Goal: Task Accomplishment & Management: Manage account settings

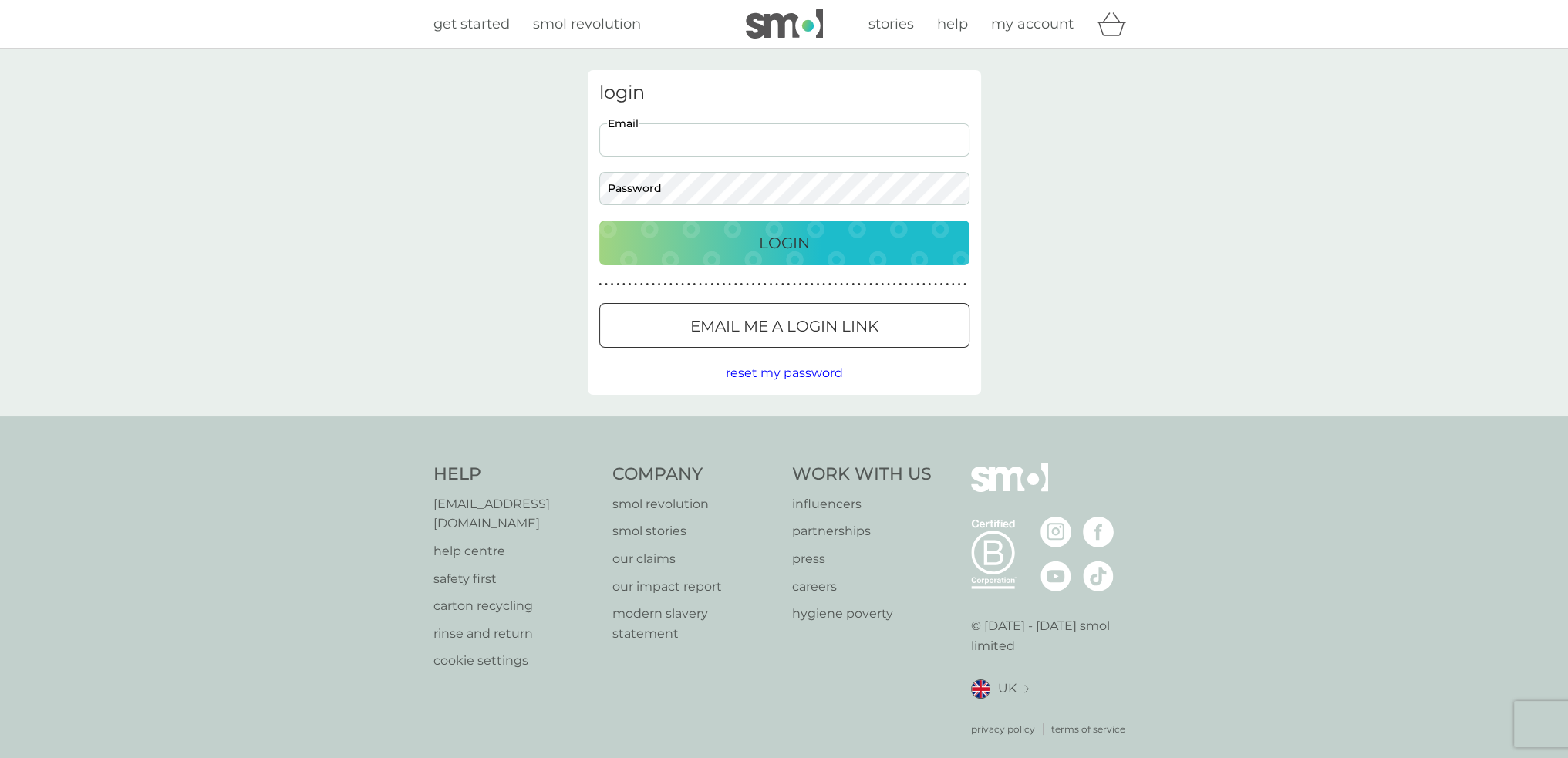
click at [698, 150] on input "Email" at bounding box center [784, 139] width 370 height 33
type input "katyb1975@yahoo.co.uk"
click at [631, 247] on div "Login" at bounding box center [784, 243] width 339 height 24
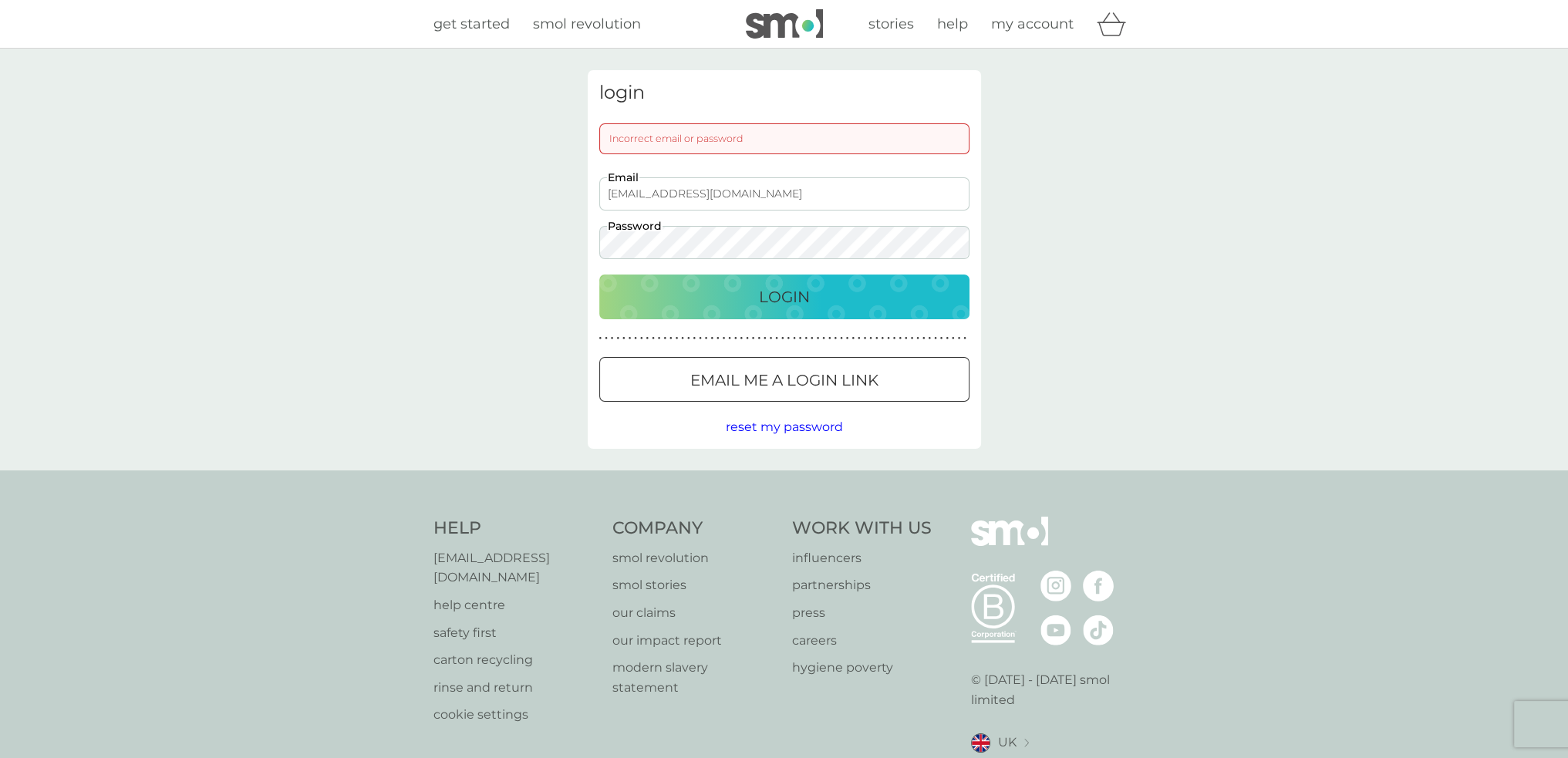
click at [660, 293] on div "Login" at bounding box center [784, 297] width 339 height 24
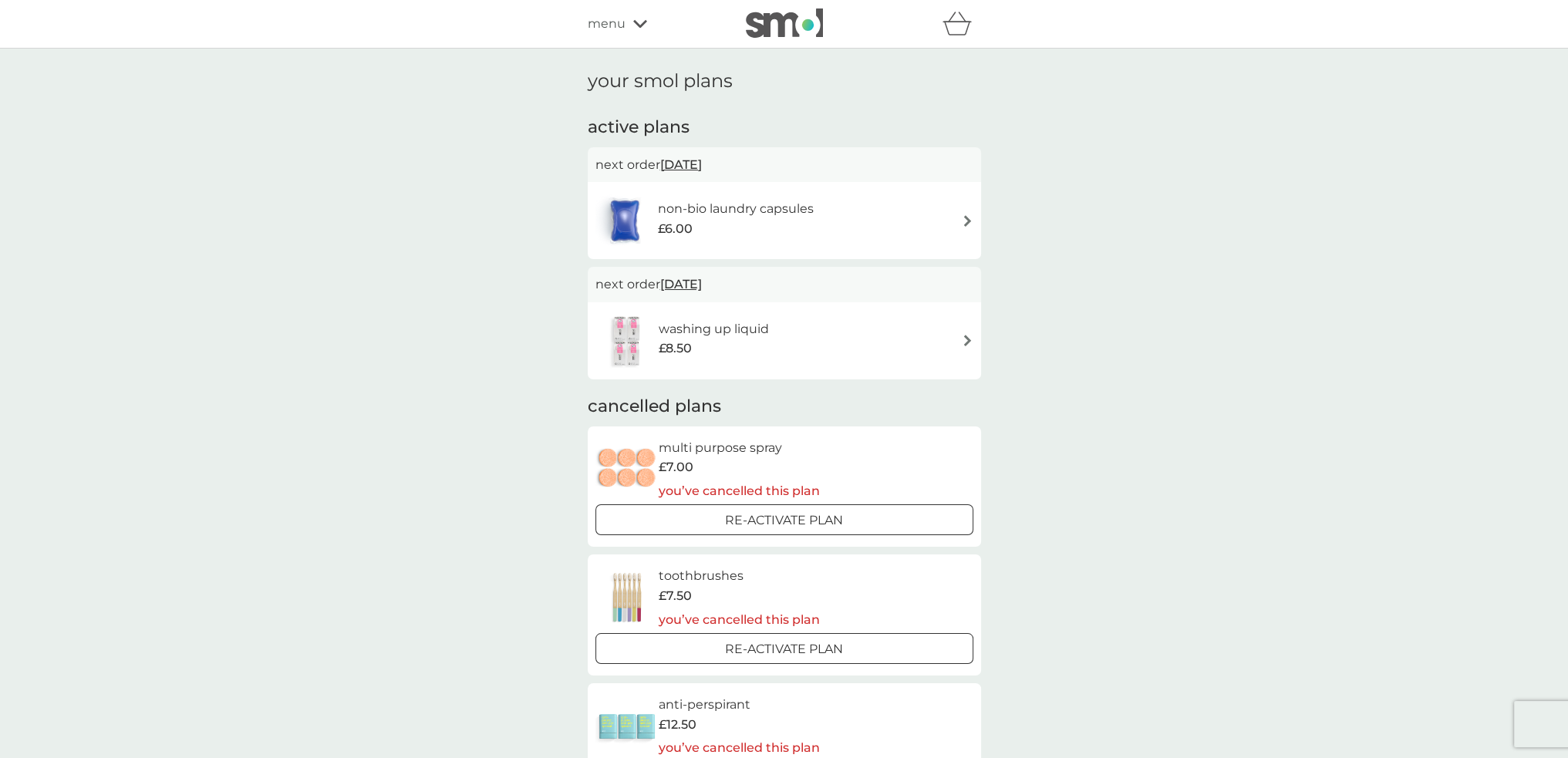
click at [617, 24] on span "menu" at bounding box center [607, 24] width 38 height 20
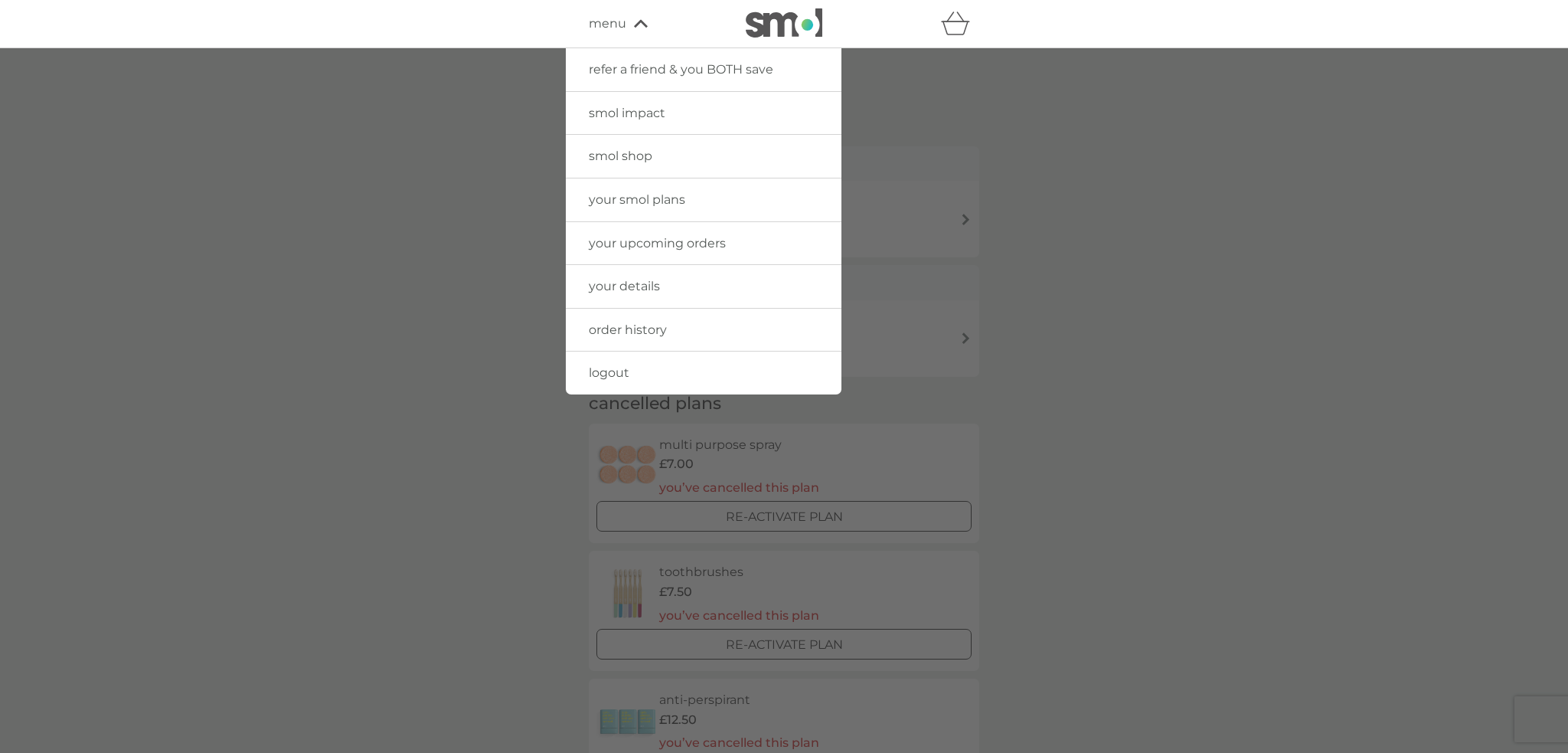
click at [491, 152] on div at bounding box center [784, 425] width 1568 height 753
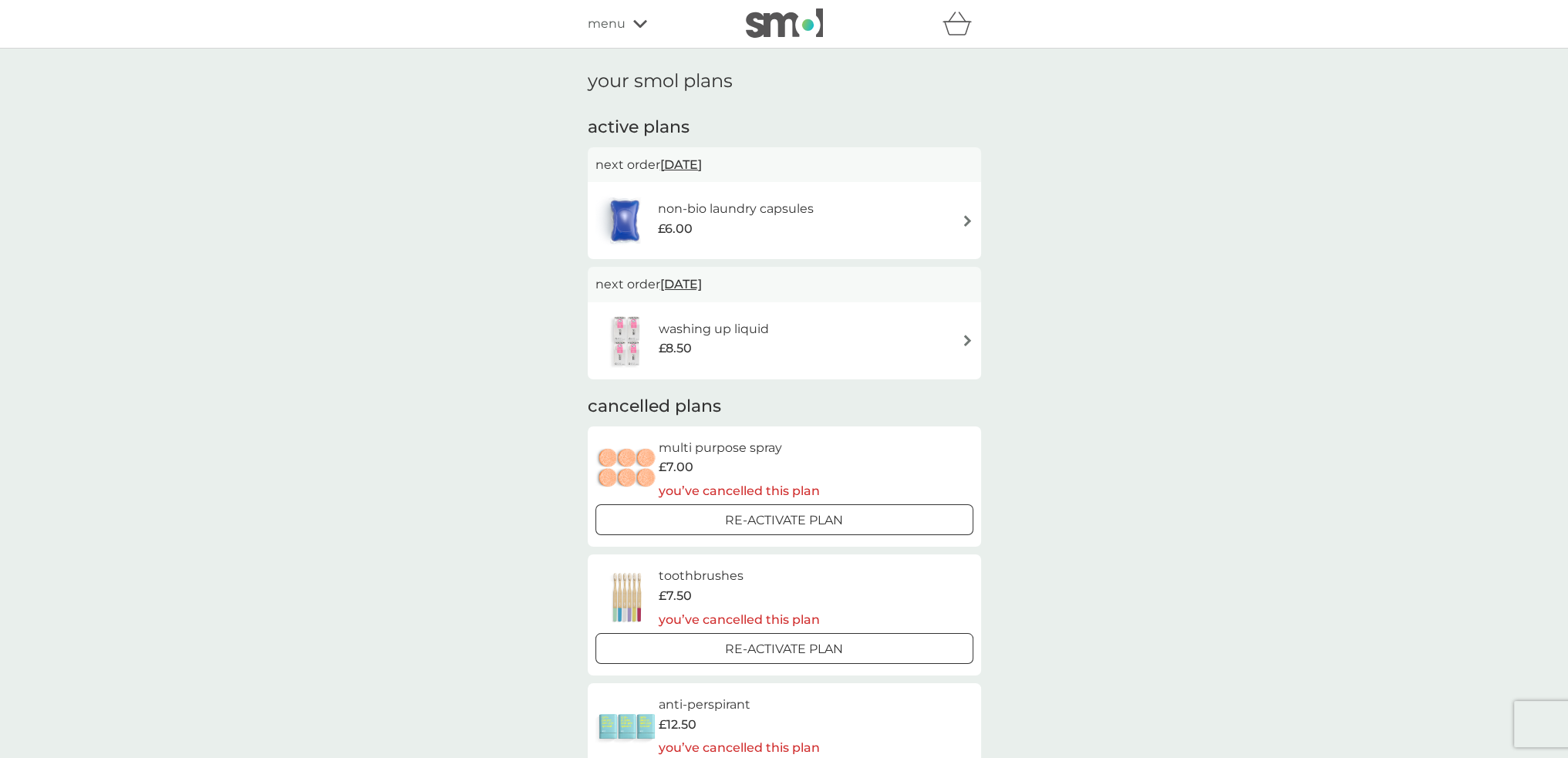
click at [625, 23] on div "menu" at bounding box center [653, 24] width 131 height 20
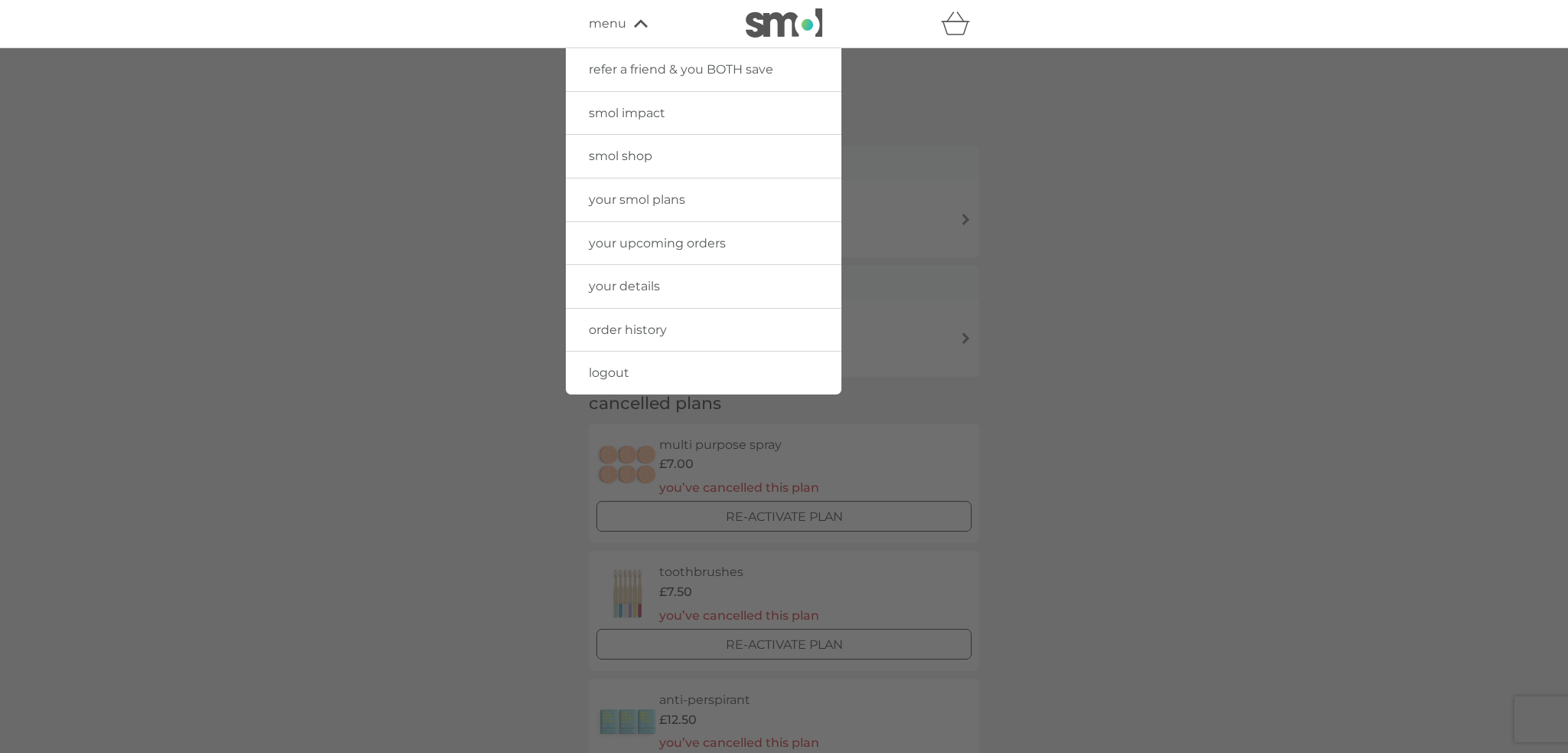
click at [664, 245] on span "your upcoming orders" at bounding box center [657, 243] width 137 height 15
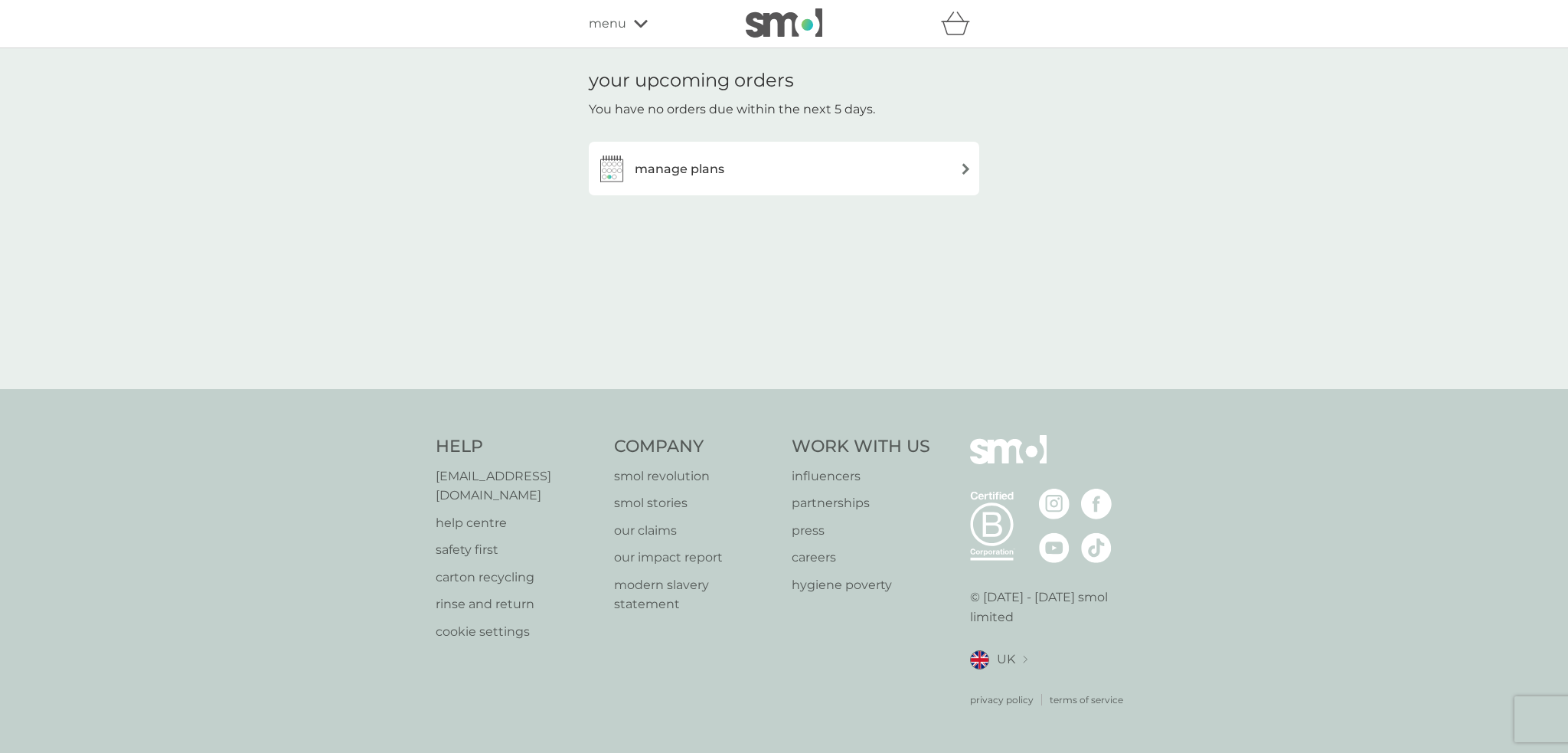
click at [696, 178] on div "manage plans" at bounding box center [661, 168] width 128 height 31
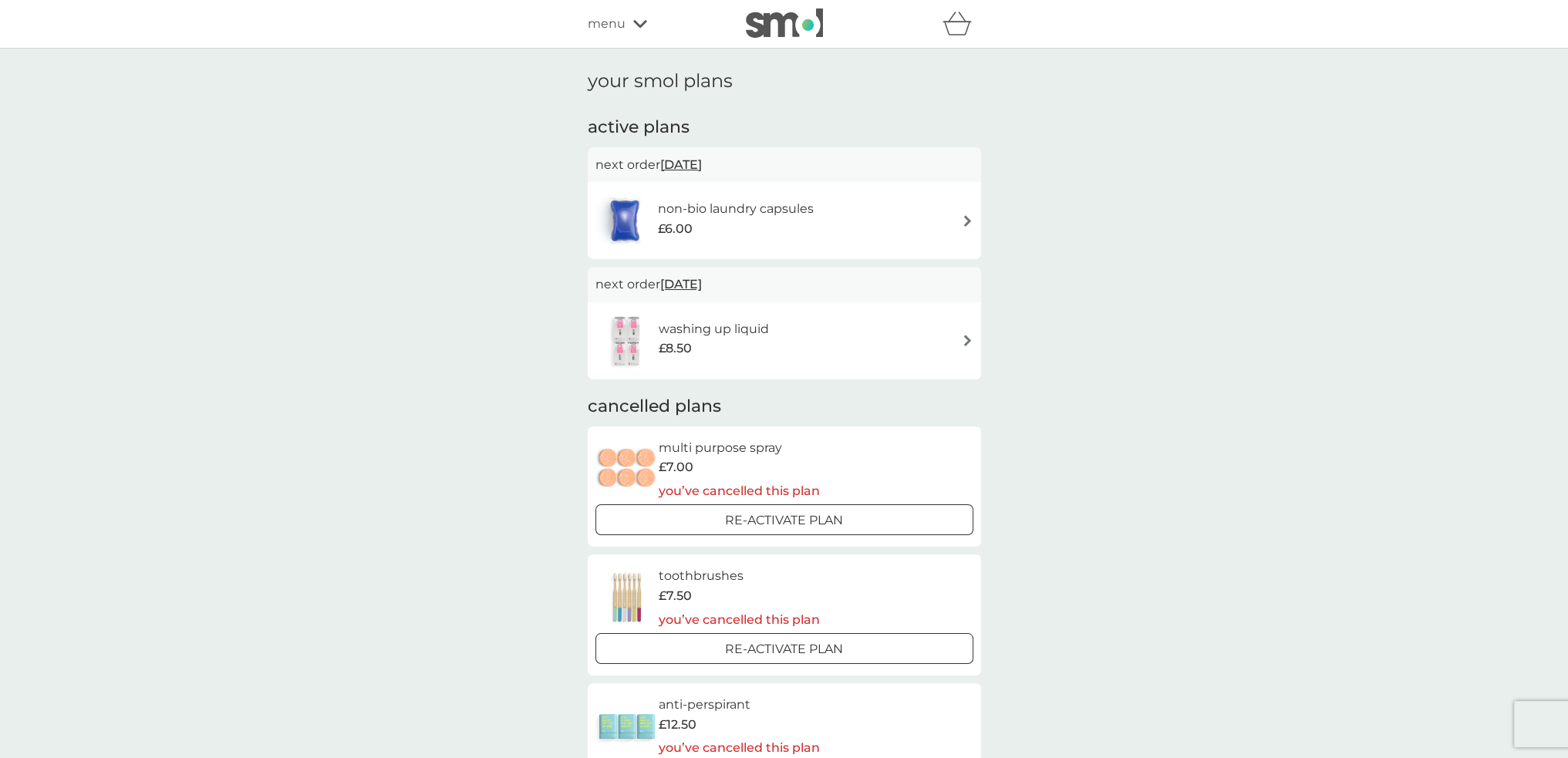
click at [616, 21] on span "menu" at bounding box center [607, 24] width 38 height 20
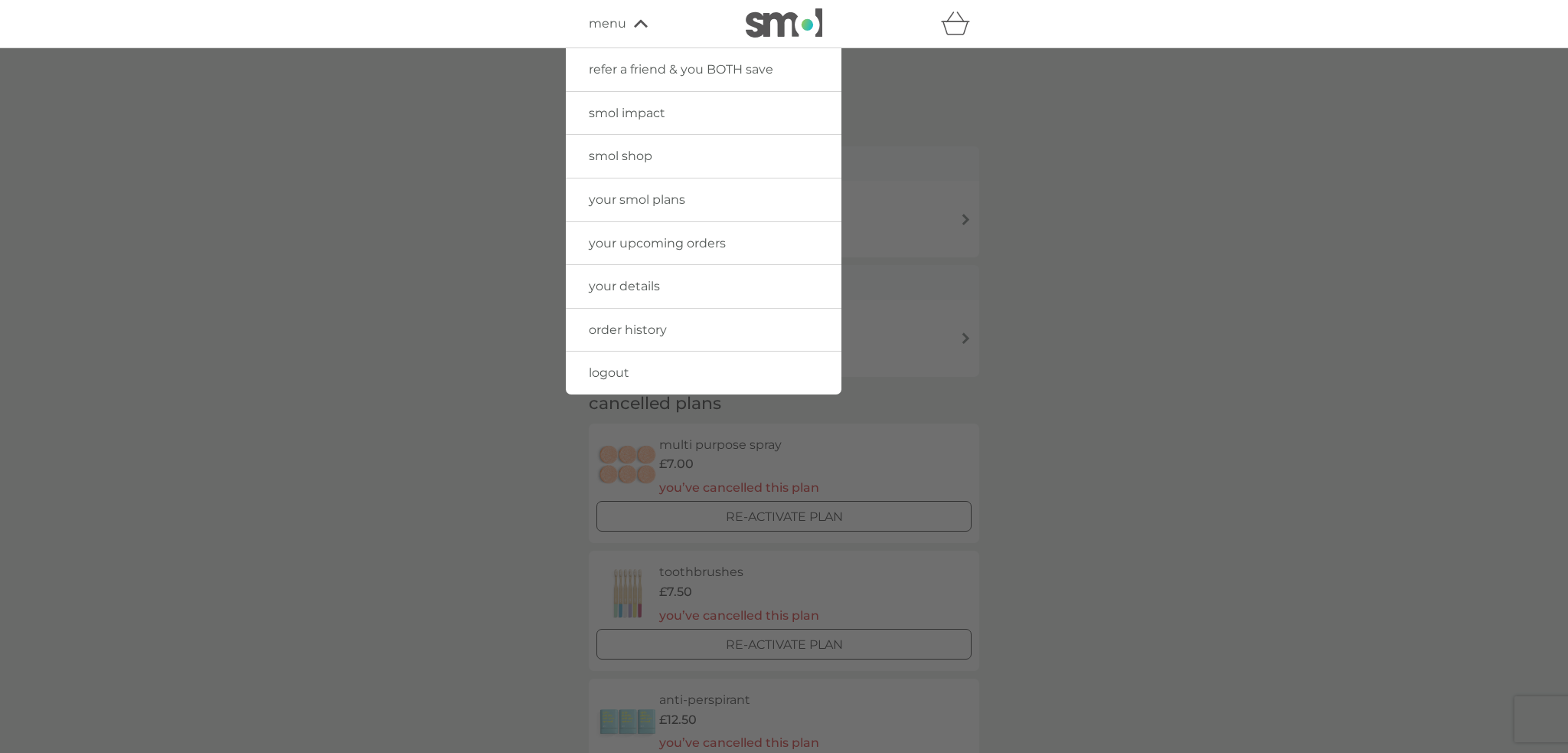
drag, startPoint x: 650, startPoint y: 333, endPoint x: 587, endPoint y: 303, distance: 69.8
click at [650, 333] on span "order history" at bounding box center [627, 330] width 78 height 15
